Goal: Information Seeking & Learning: Learn about a topic

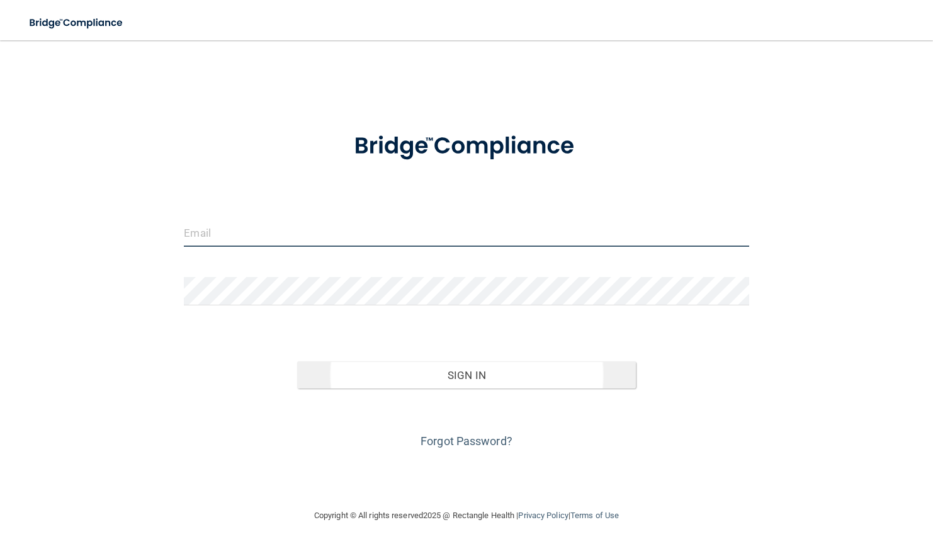
type input "[EMAIL_ADDRESS][DOMAIN_NAME]"
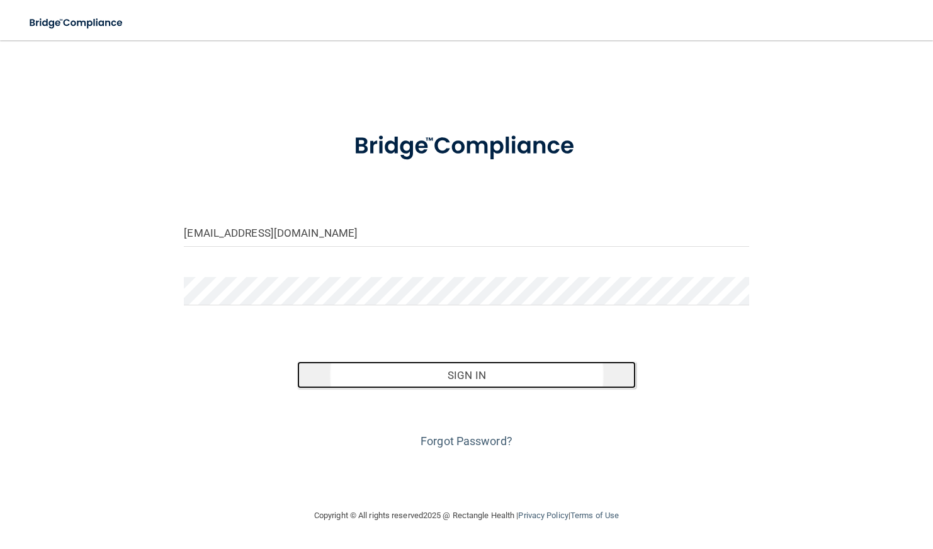
click at [470, 375] on button "Sign In" at bounding box center [466, 375] width 339 height 28
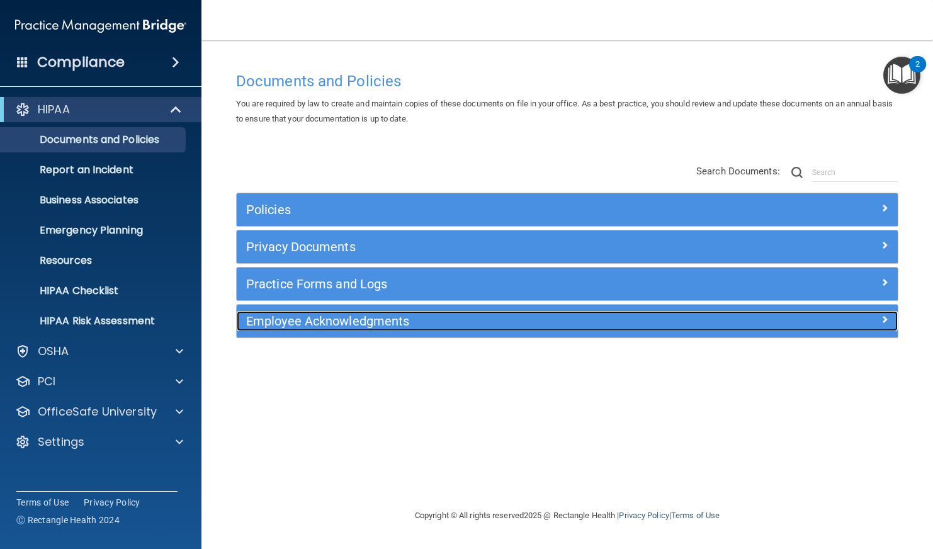
click at [486, 320] on h5 "Employee Acknowledgments" at bounding box center [484, 321] width 477 height 14
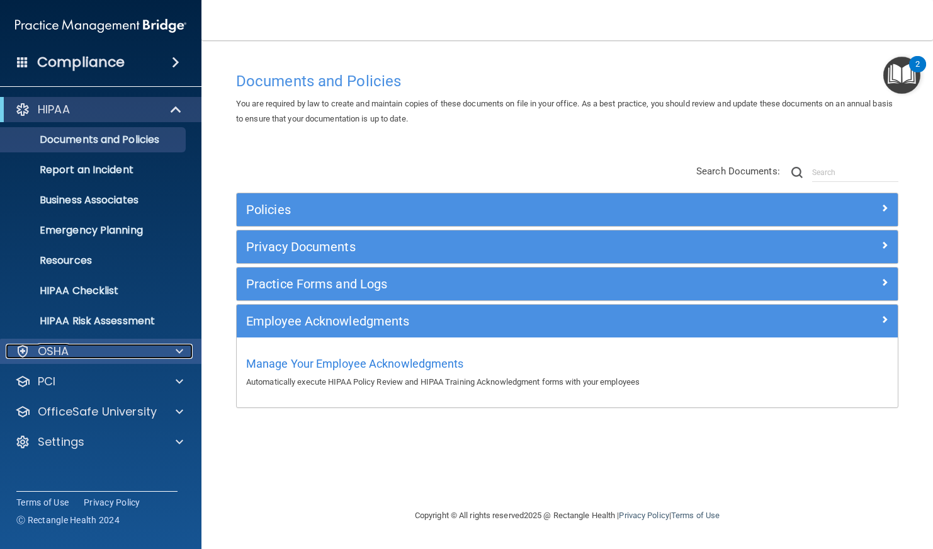
drag, startPoint x: 94, startPoint y: 356, endPoint x: 176, endPoint y: 349, distance: 82.1
click at [176, 349] on span at bounding box center [180, 351] width 8 height 15
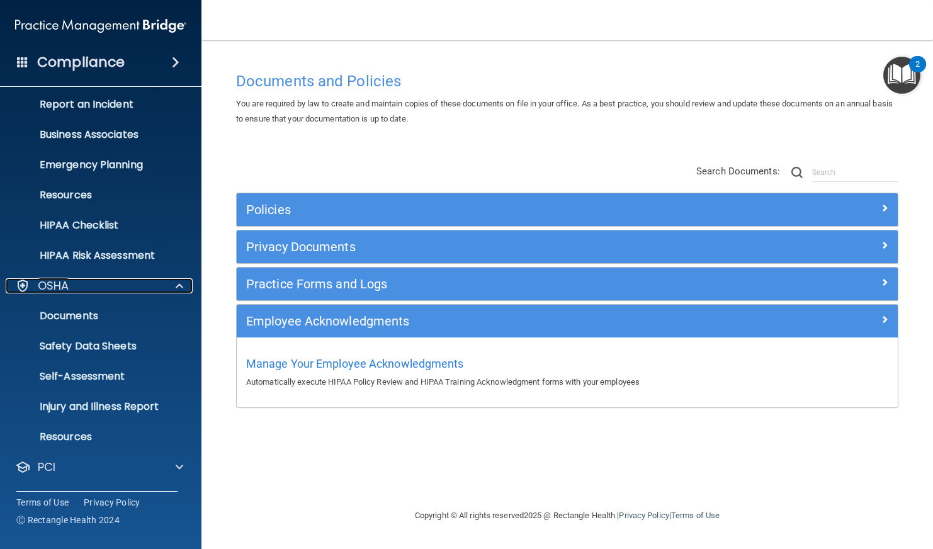
scroll to position [107, 0]
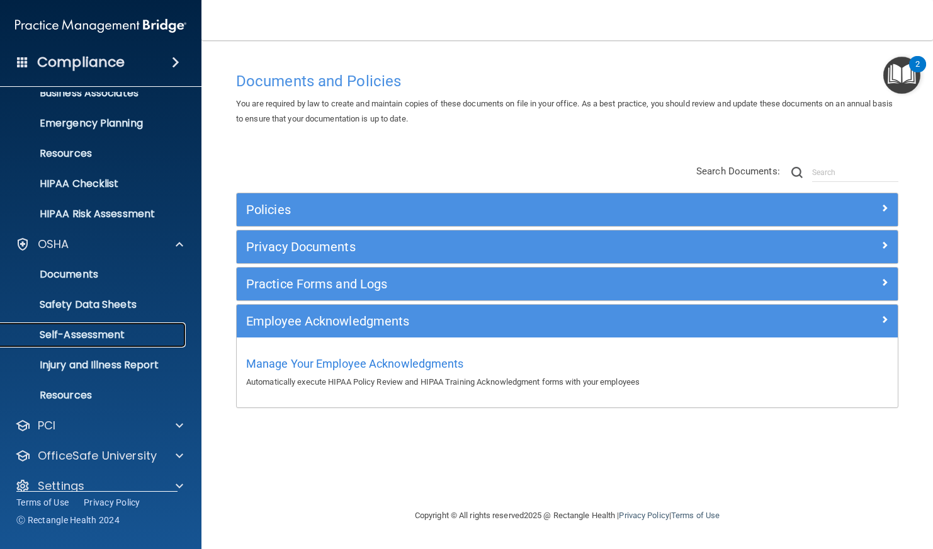
click at [94, 341] on p "Self-Assessment" at bounding box center [94, 335] width 172 height 13
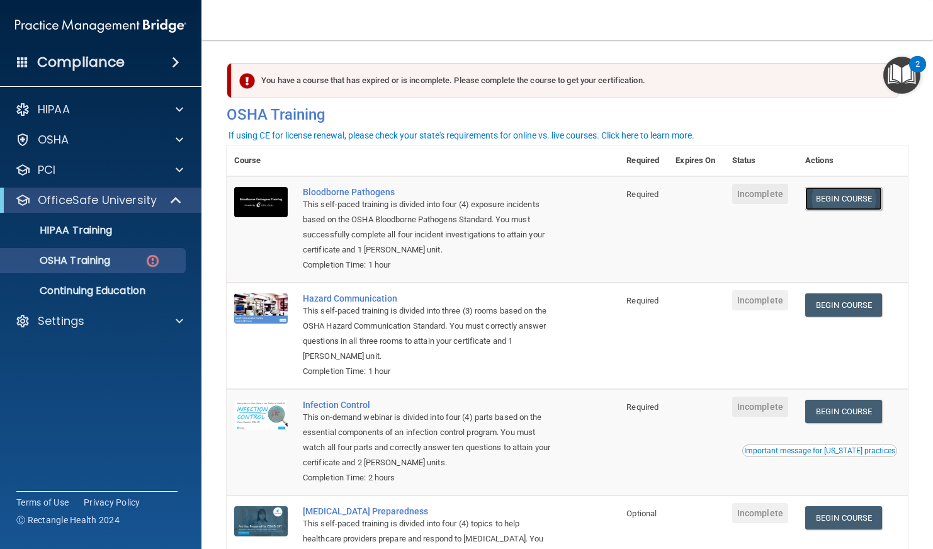
click at [823, 203] on link "Begin Course" at bounding box center [843, 198] width 77 height 23
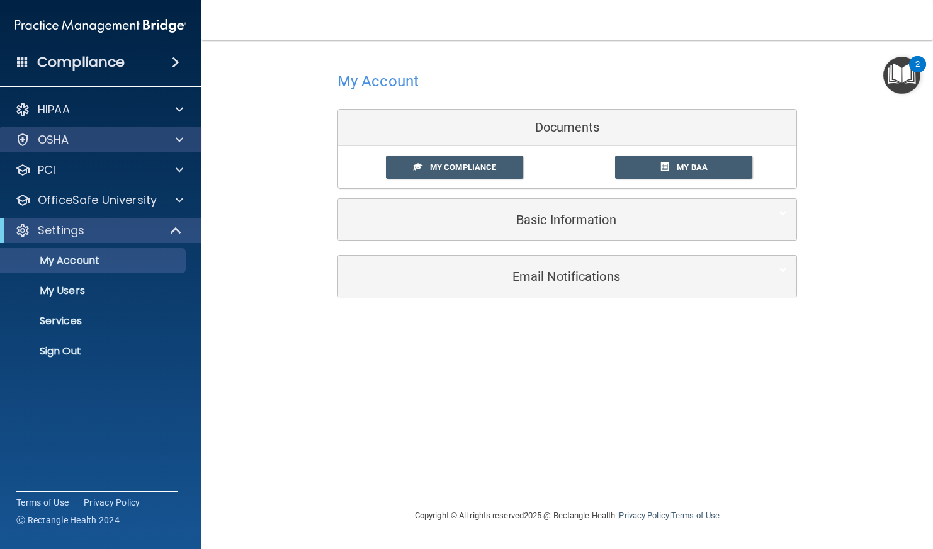
click at [83, 150] on div "OSHA" at bounding box center [101, 139] width 202 height 25
click at [163, 137] on div at bounding box center [177, 139] width 31 height 15
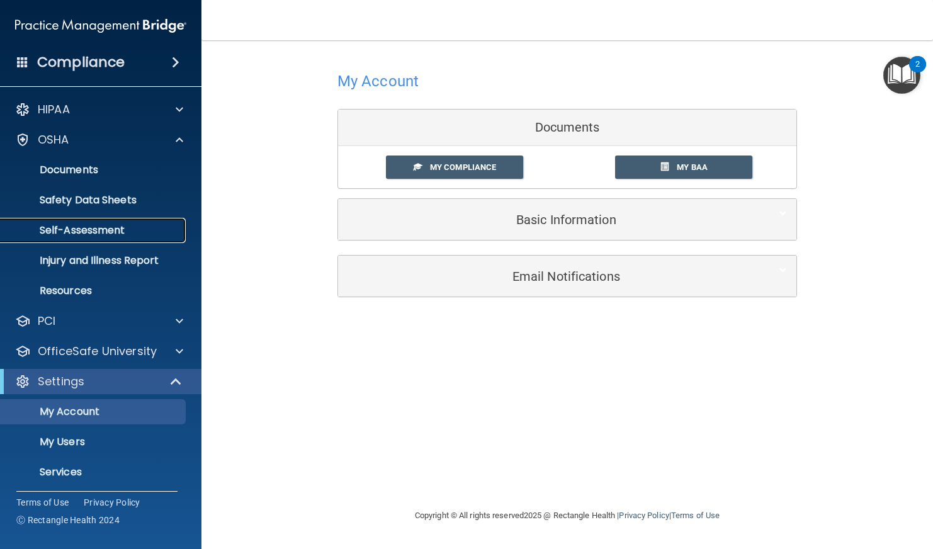
click at [96, 226] on p "Self-Assessment" at bounding box center [94, 230] width 172 height 13
